Goal: Communication & Community: Share content

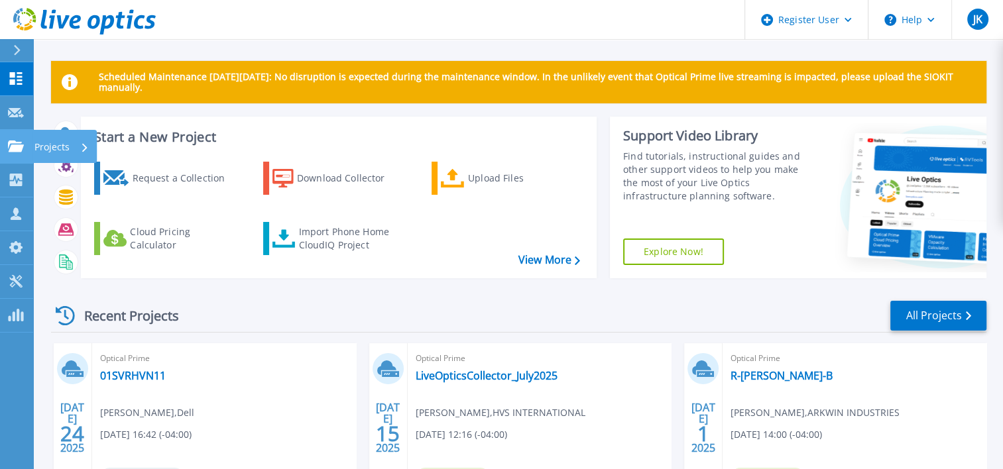
click at [8, 141] on icon at bounding box center [16, 146] width 16 height 11
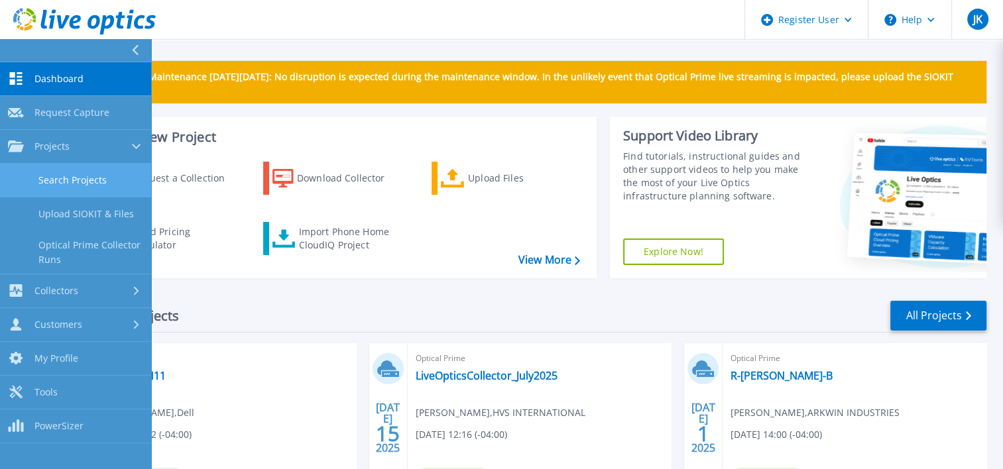
click at [57, 194] on link "Search Projects" at bounding box center [75, 181] width 151 height 34
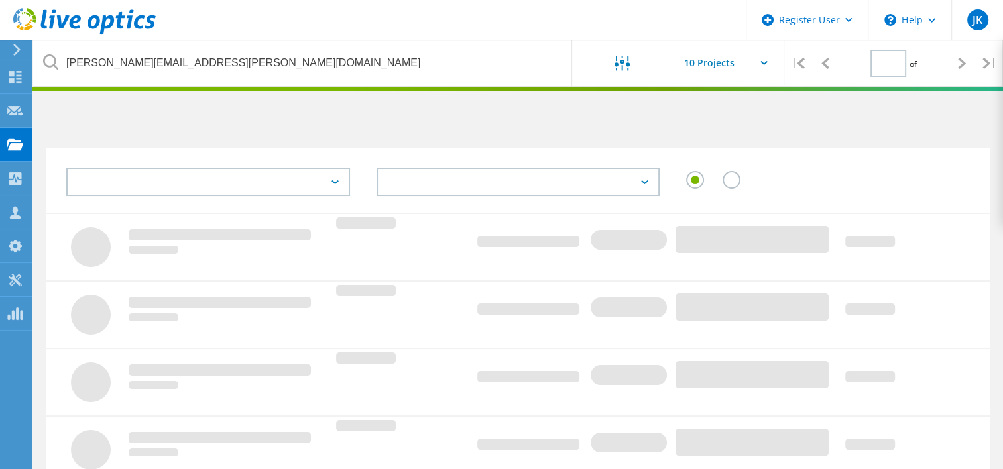
type input "1"
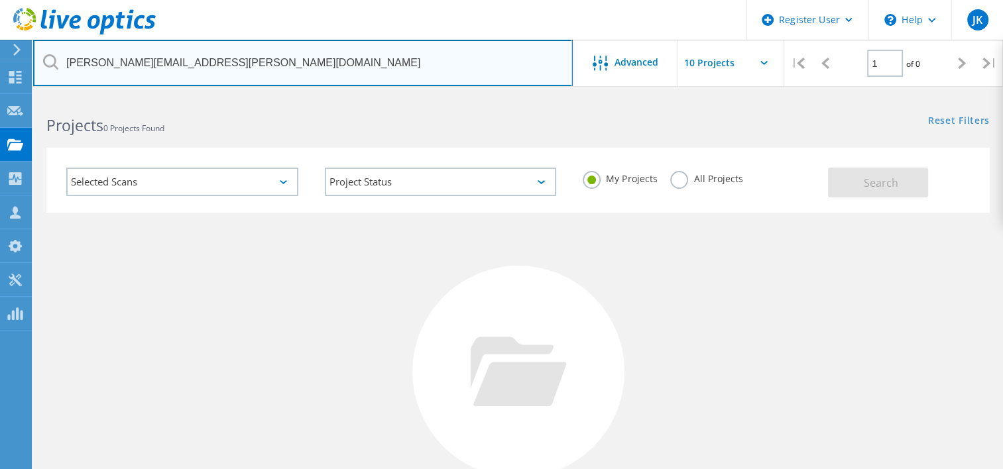
drag, startPoint x: 219, startPoint y: 72, endPoint x: 44, endPoint y: 63, distance: 175.3
click at [44, 63] on div "jason.uebel@lendkey.com" at bounding box center [302, 63] width 539 height 46
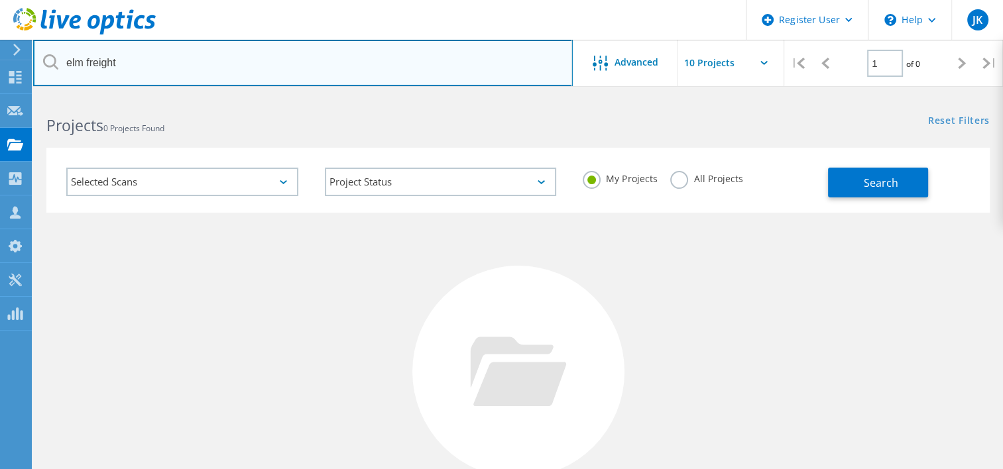
type input "elm freight"
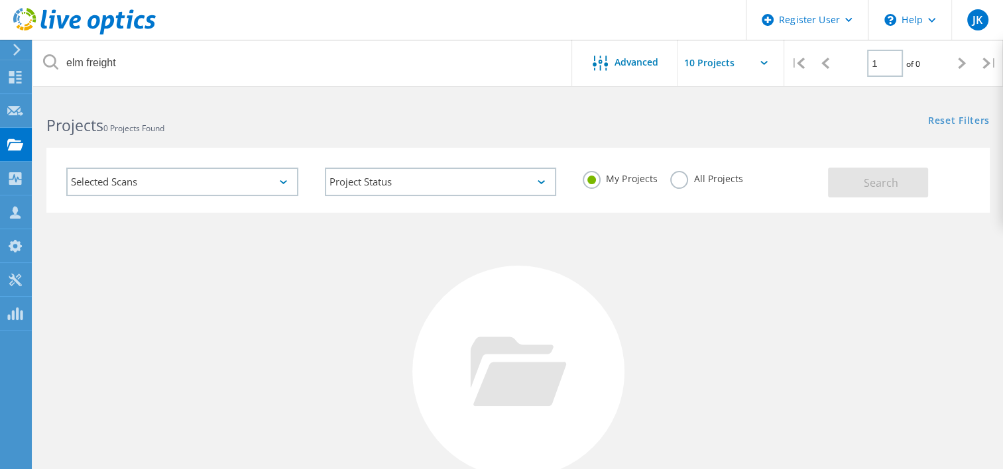
click at [679, 170] on div "My Projects All Projects" at bounding box center [699, 178] width 259 height 49
click at [678, 178] on label "All Projects" at bounding box center [706, 177] width 72 height 13
click at [0, 0] on input "All Projects" at bounding box center [0, 0] width 0 height 0
click at [918, 145] on div "Selected Scans Project Status In Progress Complete Published Anonymous Archived…" at bounding box center [518, 172] width 970 height 82
click at [872, 184] on span "Search" at bounding box center [881, 183] width 34 height 15
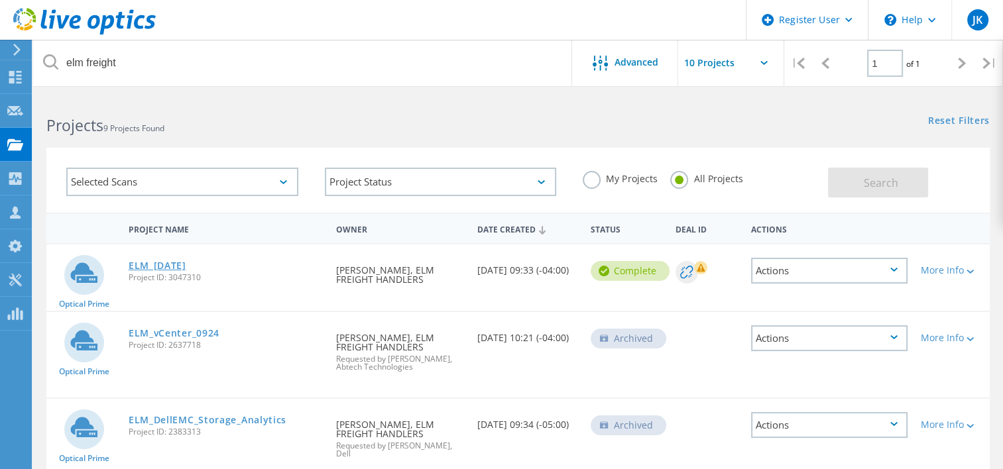
click at [154, 263] on link "ELM_[DATE]" at bounding box center [158, 265] width 58 height 9
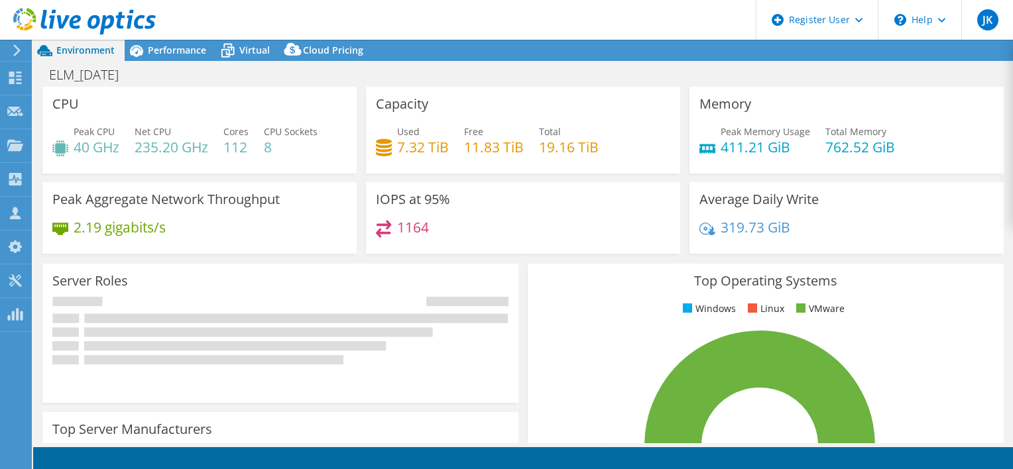
select select "USD"
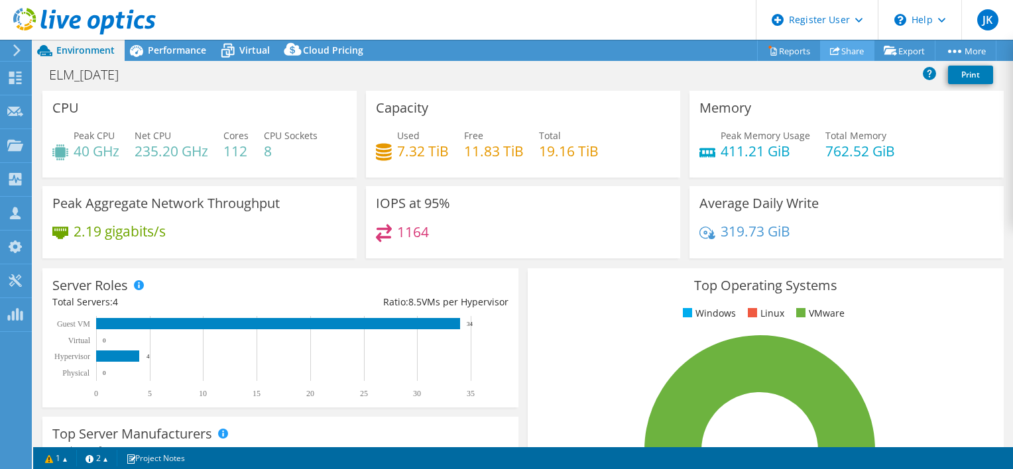
click at [852, 52] on link "Share" at bounding box center [847, 50] width 54 height 21
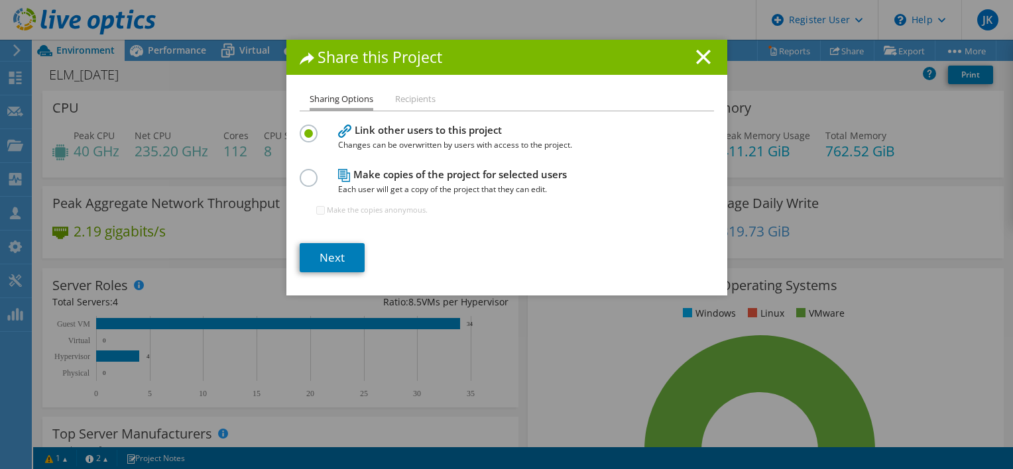
click at [306, 273] on div "Sharing Options Recipients Link other users to this project Changes can be over…" at bounding box center [506, 193] width 441 height 204
click at [324, 265] on link "Next" at bounding box center [332, 257] width 65 height 29
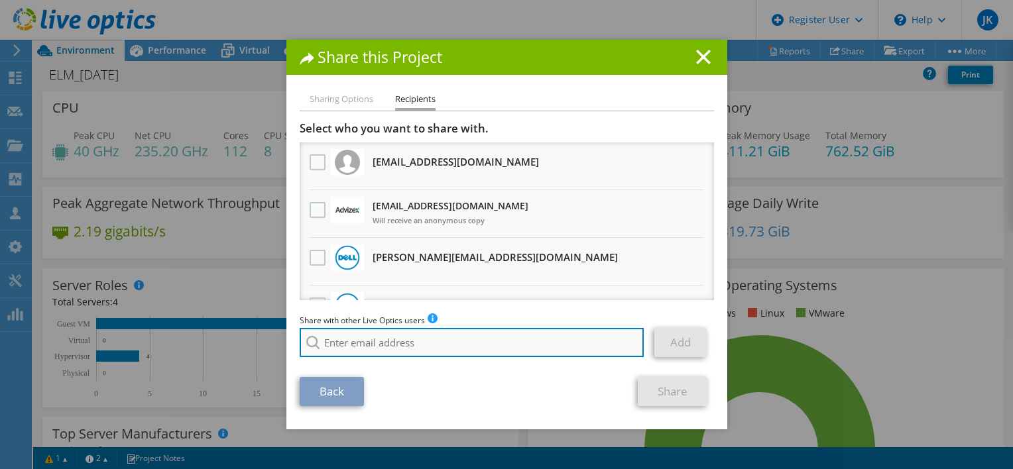
click at [332, 343] on input "search" at bounding box center [472, 342] width 345 height 29
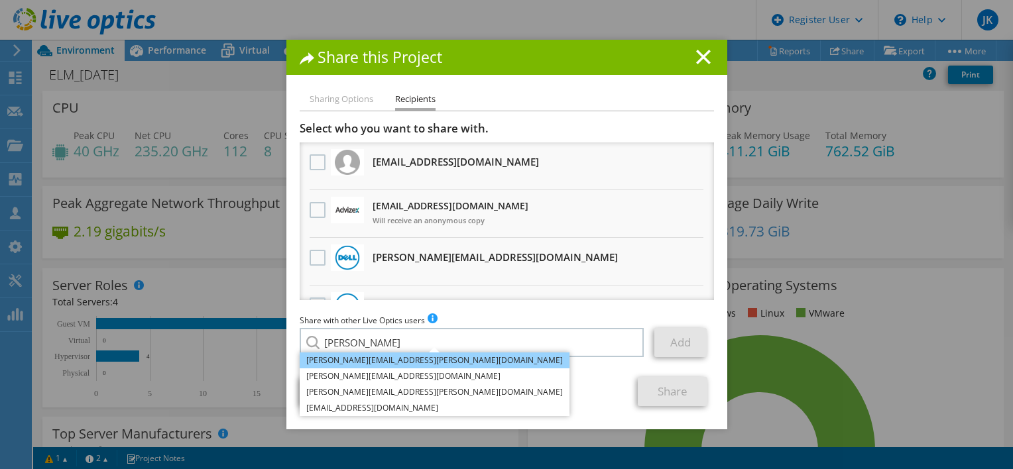
click at [345, 361] on li "[PERSON_NAME][EMAIL_ADDRESS][PERSON_NAME][DOMAIN_NAME]" at bounding box center [435, 361] width 270 height 16
type input "[PERSON_NAME][EMAIL_ADDRESS][PERSON_NAME][DOMAIN_NAME]"
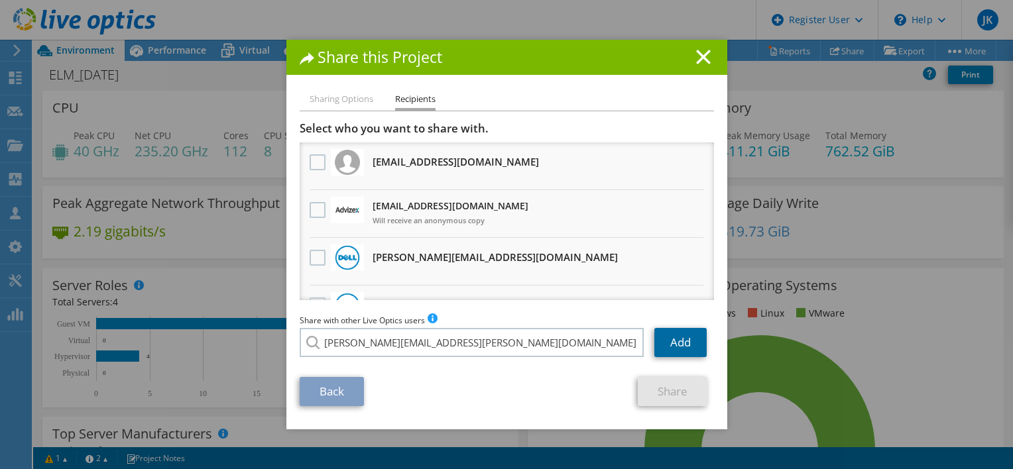
click at [678, 344] on link "Add" at bounding box center [680, 342] width 52 height 29
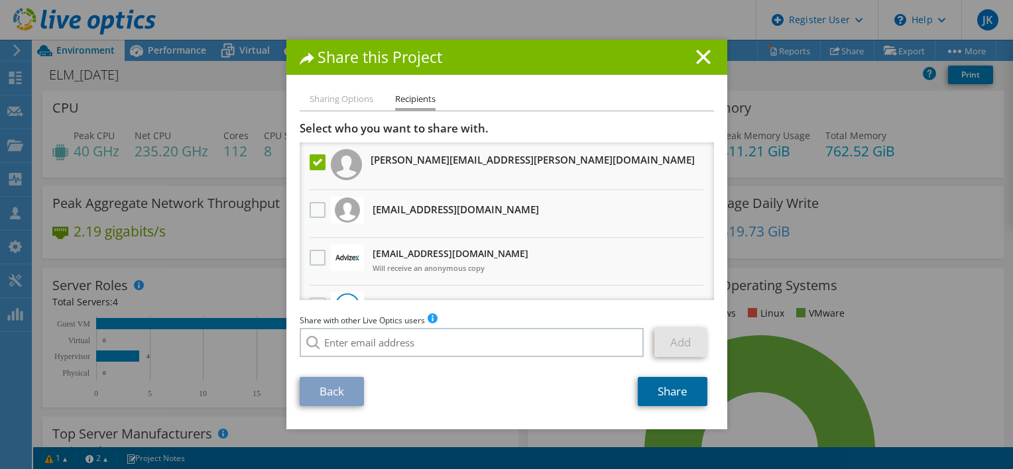
click at [673, 392] on link "Share" at bounding box center [673, 391] width 70 height 29
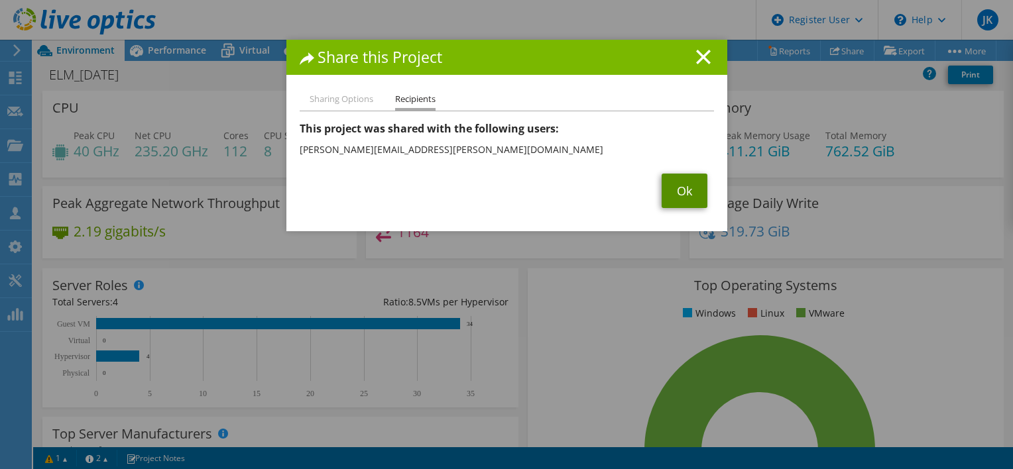
click at [694, 203] on link "Ok" at bounding box center [685, 191] width 46 height 34
